Goal: Task Accomplishment & Management: Manage account settings

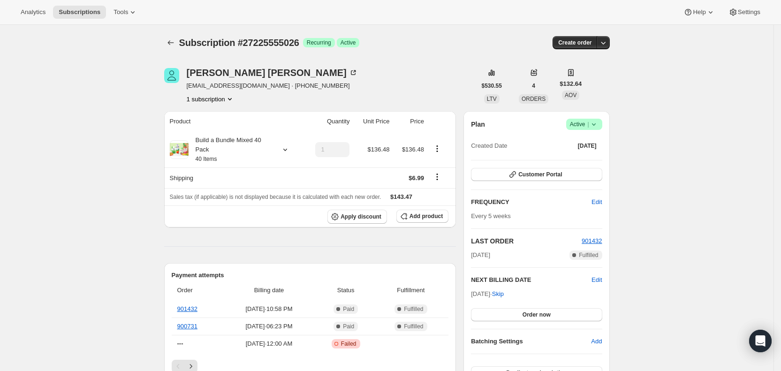
scroll to position [305, 0]
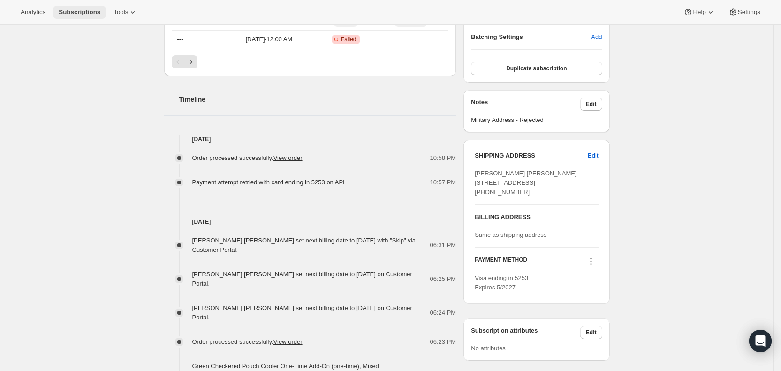
click at [87, 10] on span "Subscriptions" at bounding box center [80, 12] width 42 height 8
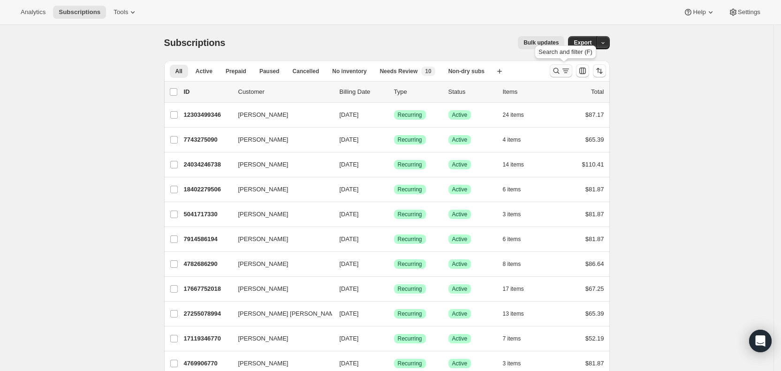
click at [570, 70] on icon "Search and filter results" at bounding box center [565, 70] width 9 height 9
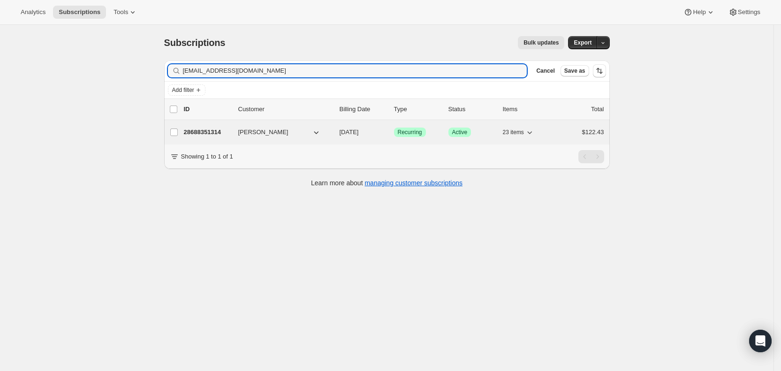
type input "[EMAIL_ADDRESS][DOMAIN_NAME]"
click at [358, 129] on span "[DATE]" at bounding box center [349, 132] width 19 height 7
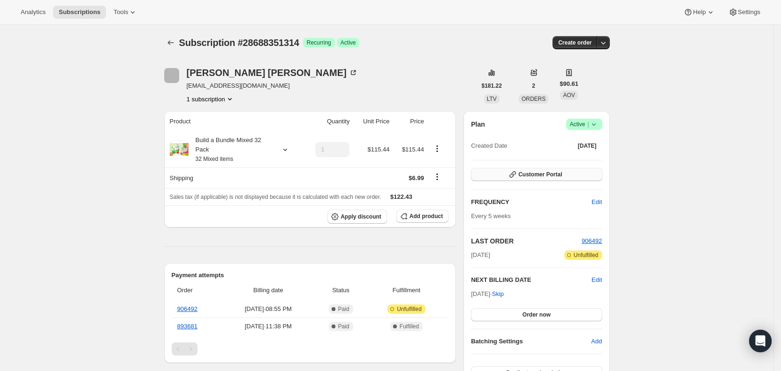
click at [552, 174] on span "Customer Portal" at bounding box center [540, 175] width 44 height 8
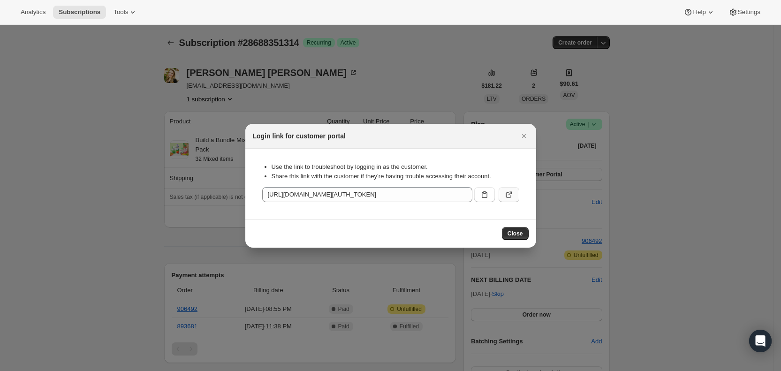
click at [515, 193] on button ":r2o2:" at bounding box center [509, 194] width 21 height 15
click at [526, 134] on icon "Close" at bounding box center [524, 136] width 4 height 4
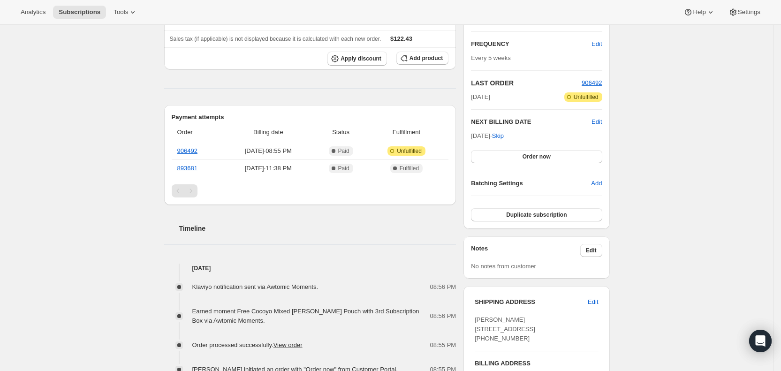
scroll to position [154, 0]
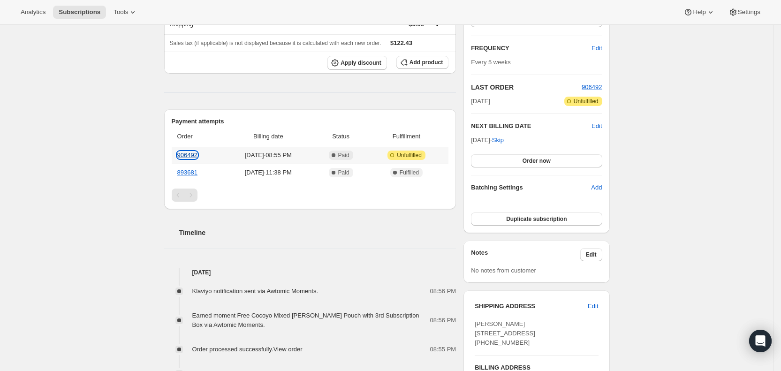
click at [196, 155] on link "906492" at bounding box center [187, 155] width 20 height 7
click at [429, 59] on span "Add product" at bounding box center [426, 63] width 33 height 8
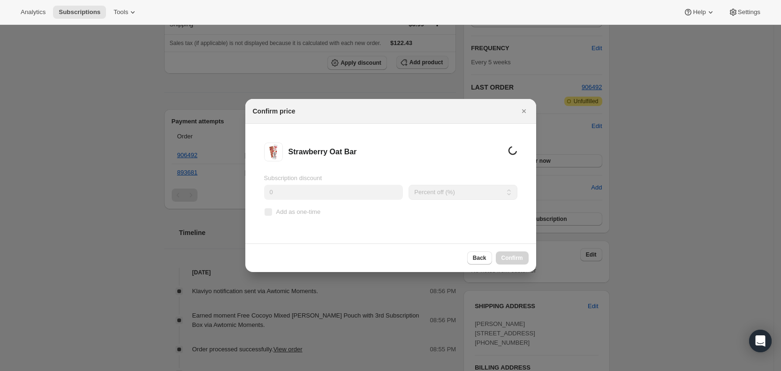
scroll to position [0, 0]
click at [281, 212] on span "Add as one-time" at bounding box center [298, 211] width 45 height 7
click at [272, 212] on input "Add as one-time" at bounding box center [269, 212] width 8 height 8
checkbox input "true"
click at [511, 256] on span "Confirm" at bounding box center [513, 258] width 22 height 8
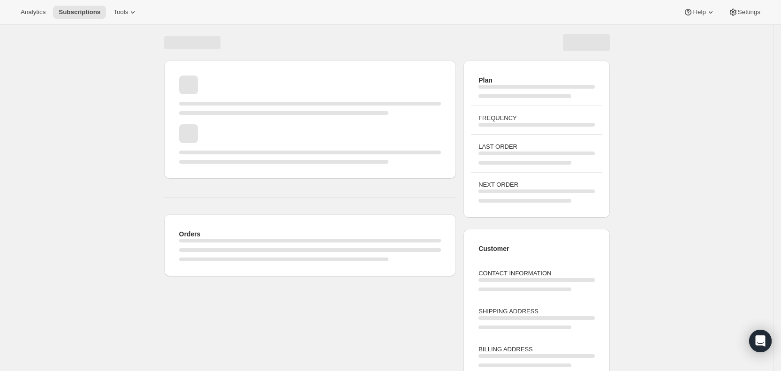
scroll to position [53, 0]
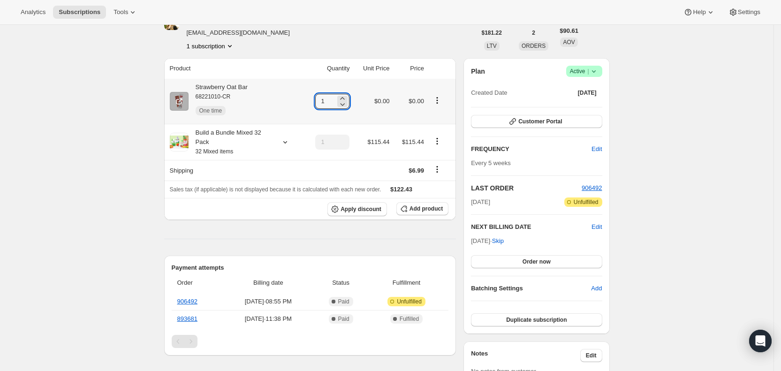
drag, startPoint x: 325, startPoint y: 102, endPoint x: 342, endPoint y: 102, distance: 16.9
click at [342, 102] on div "1" at bounding box center [332, 101] width 34 height 15
type input "2"
